Goal: Information Seeking & Learning: Learn about a topic

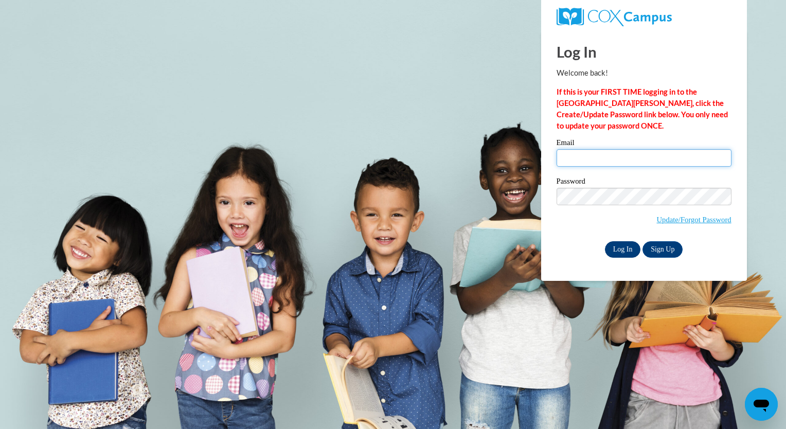
type input "[EMAIL_ADDRESS][DOMAIN_NAME]"
click at [624, 248] on input "Log In" at bounding box center [623, 249] width 36 height 16
